Goal: Book appointment/travel/reservation

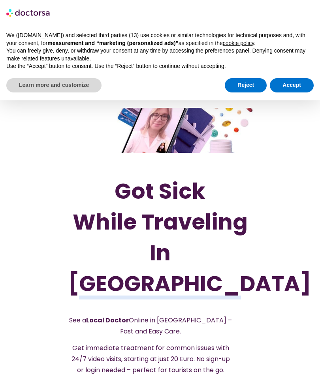
click at [246, 81] on button "Reject" at bounding box center [246, 85] width 42 height 14
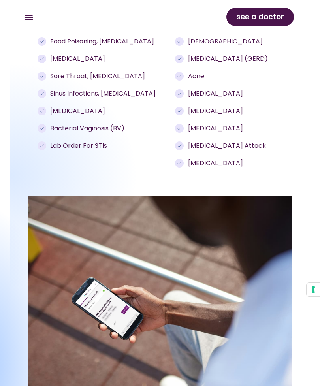
scroll to position [951, 0]
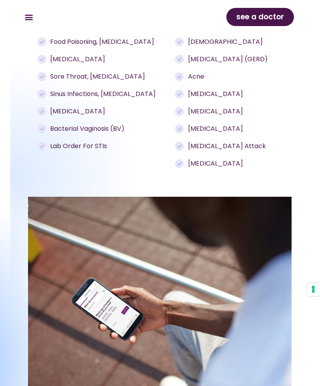
click at [254, 17] on span "see a doctor" at bounding box center [260, 17] width 48 height 13
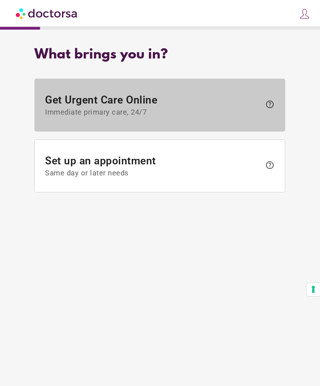
click at [273, 107] on span "help" at bounding box center [269, 103] width 9 height 9
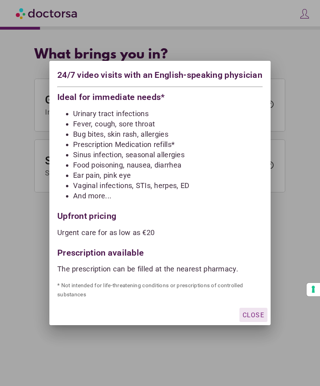
click at [253, 319] on span "Close" at bounding box center [253, 315] width 22 height 8
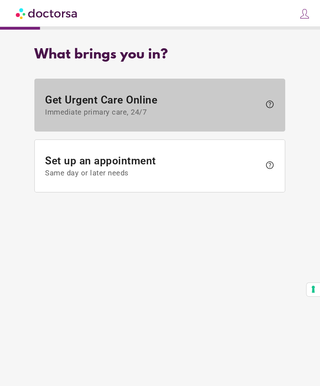
click at [101, 108] on span "Get Urgent Care Online Immediate primary care, 24/7" at bounding box center [153, 105] width 216 height 23
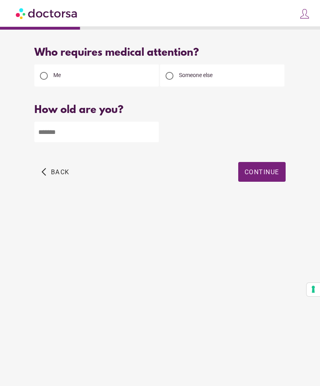
click at [71, 132] on input "number" at bounding box center [96, 132] width 124 height 21
type input "**"
click at [264, 172] on span "Continue" at bounding box center [261, 172] width 35 height 8
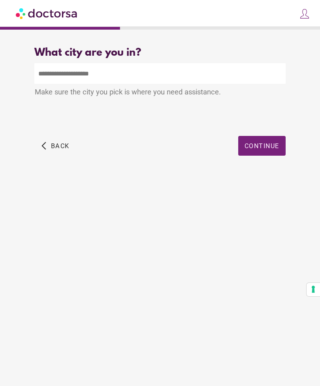
click at [46, 81] on input "text" at bounding box center [159, 73] width 251 height 21
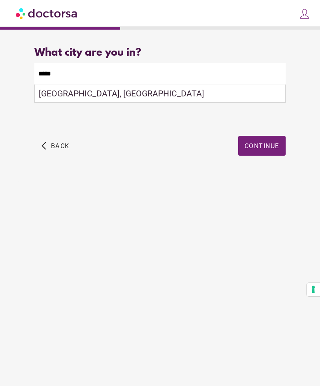
click at [72, 99] on div "Adeje, Spain" at bounding box center [160, 93] width 250 height 18
type input "**********"
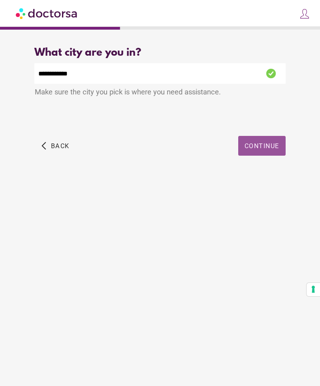
click at [267, 147] on span "Continue" at bounding box center [261, 146] width 35 height 8
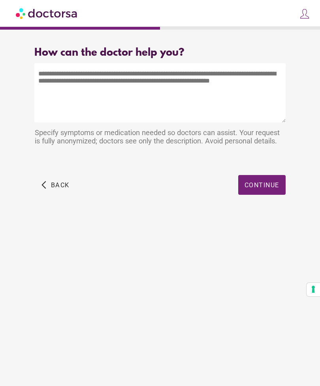
click at [75, 86] on textarea at bounding box center [159, 92] width 251 height 59
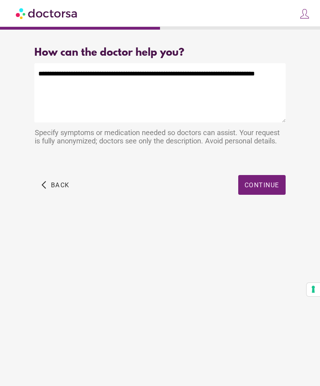
type textarea "**********"
click at [259, 185] on span "Continue" at bounding box center [261, 185] width 35 height 8
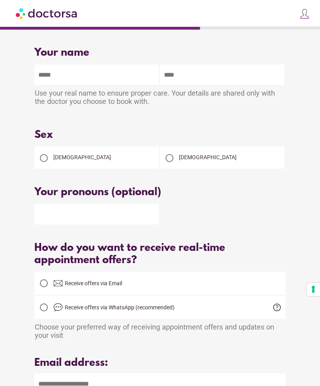
click at [81, 84] on input "text" at bounding box center [96, 74] width 124 height 21
type input "*"
type input "******"
click at [190, 79] on input "text" at bounding box center [222, 74] width 124 height 21
type input "*********"
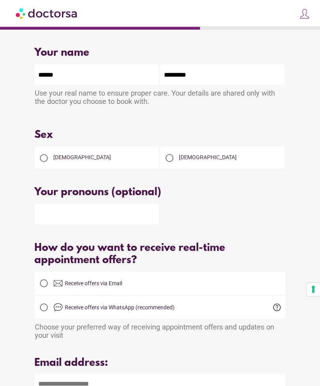
click at [45, 164] on div at bounding box center [44, 158] width 16 height 16
click at [64, 219] on input "text" at bounding box center [96, 214] width 124 height 21
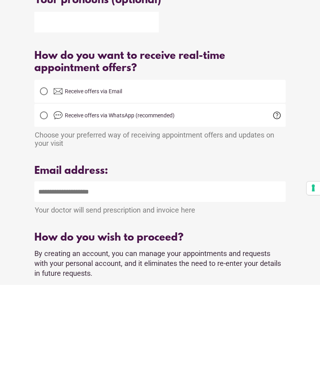
scroll to position [93, 0]
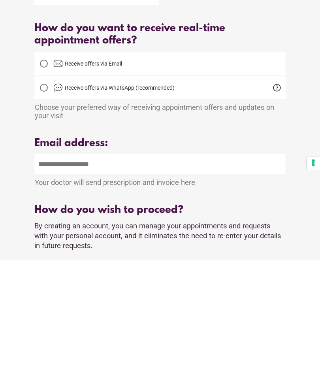
click at [67, 280] on input "email" at bounding box center [159, 290] width 251 height 21
type input "**********"
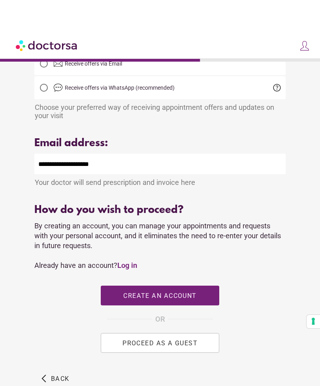
scroll to position [252, 0]
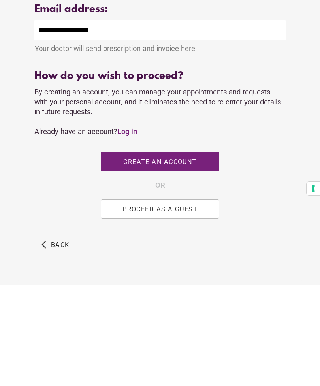
click at [190, 306] on span "PROCEED AS A GUEST" at bounding box center [159, 310] width 75 height 8
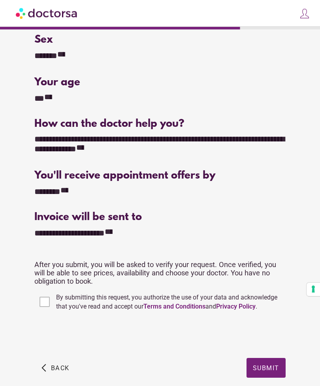
scroll to position [96, 0]
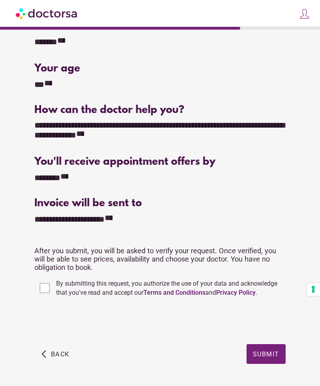
click at [266, 357] on span "Submit" at bounding box center [266, 354] width 26 height 8
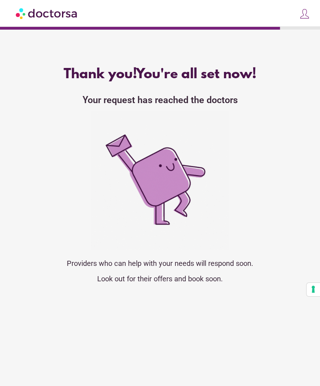
click at [197, 385] on html "OK Choose a time range First Available Clear close Log in OR" at bounding box center [160, 193] width 320 height 386
